Goal: Task Accomplishment & Management: Use online tool/utility

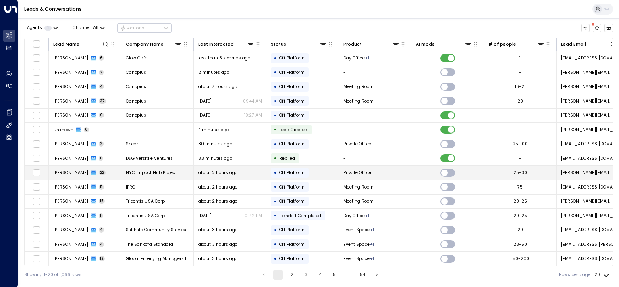
click at [58, 173] on span "[PERSON_NAME]" at bounding box center [70, 172] width 35 height 6
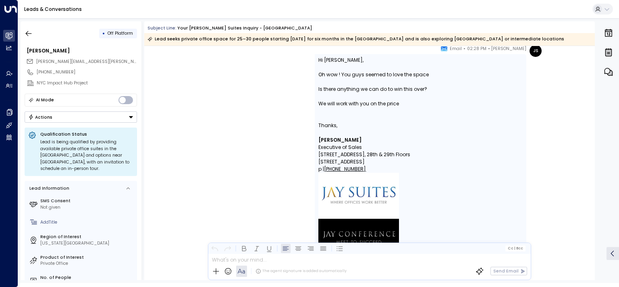
scroll to position [6207, 0]
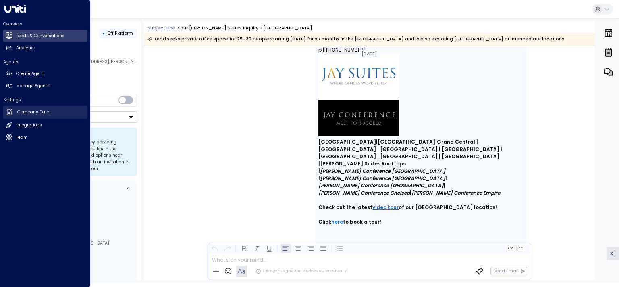
click at [28, 111] on h2 "Company Data" at bounding box center [33, 112] width 32 height 6
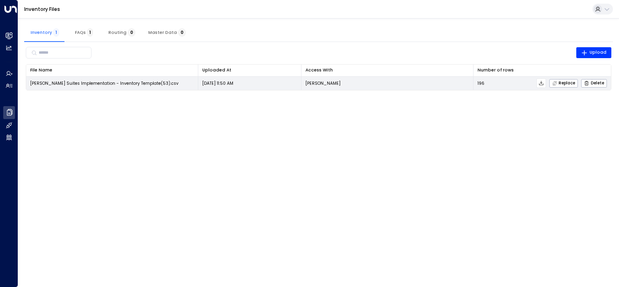
click at [543, 83] on icon at bounding box center [541, 83] width 4 height 4
click at [563, 83] on span "Replace" at bounding box center [563, 83] width 23 height 5
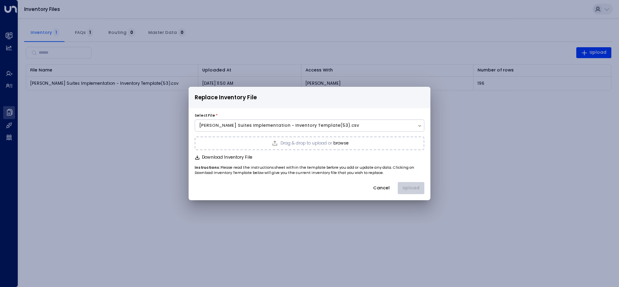
click at [344, 142] on button "browse" at bounding box center [340, 143] width 15 height 5
click at [415, 187] on button "Upload" at bounding box center [411, 188] width 27 height 12
click at [442, 216] on div "Replace Inventory File Select File * [PERSON_NAME] Suites Implementation - Inve…" at bounding box center [309, 143] width 619 height 287
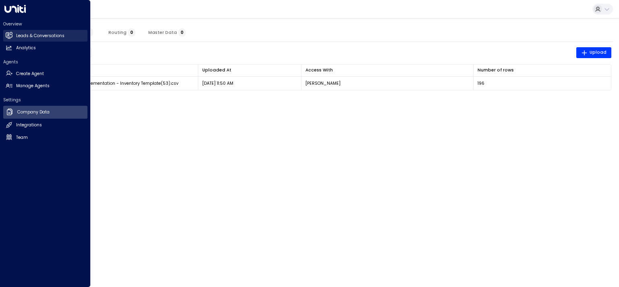
click at [16, 37] on h2 "Leads & Conversations" at bounding box center [40, 36] width 48 height 6
